Goal: Navigation & Orientation: Find specific page/section

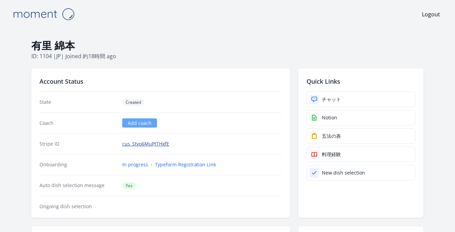
click at [150, 142] on link "cus_Stvo6MuPtTHxfE" at bounding box center [145, 144] width 47 height 7
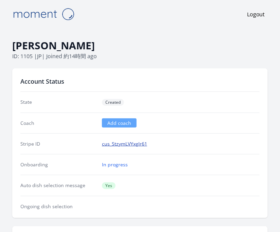
click at [117, 146] on link "cus_StzymLVYxgIr61" at bounding box center [124, 144] width 45 height 7
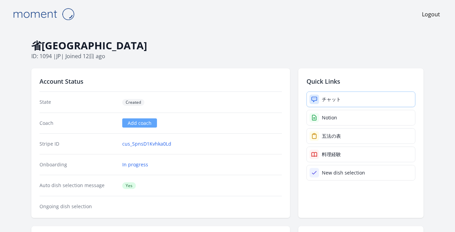
click at [329, 98] on div "チャット" at bounding box center [331, 99] width 19 height 7
click at [145, 142] on link "cus_SpnsD1Kvhka0Ld" at bounding box center [146, 144] width 49 height 7
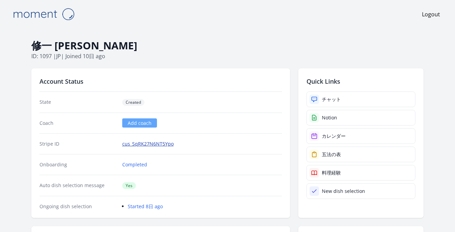
click at [158, 141] on link "cus_SqRK27N6NT5Ypo" at bounding box center [147, 144] width 51 height 7
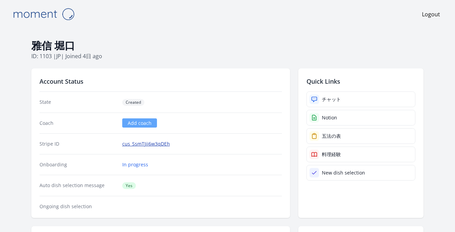
click at [136, 143] on link "cus_SsmTJii6w3qDEh" at bounding box center [146, 144] width 48 height 7
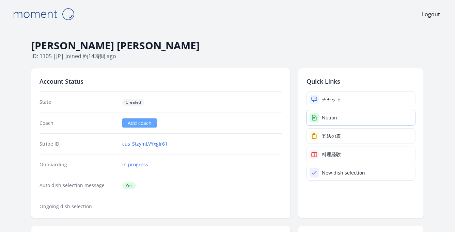
click at [339, 117] on link "Notion" at bounding box center [360, 118] width 109 height 16
